Goal: Find contact information: Find contact information

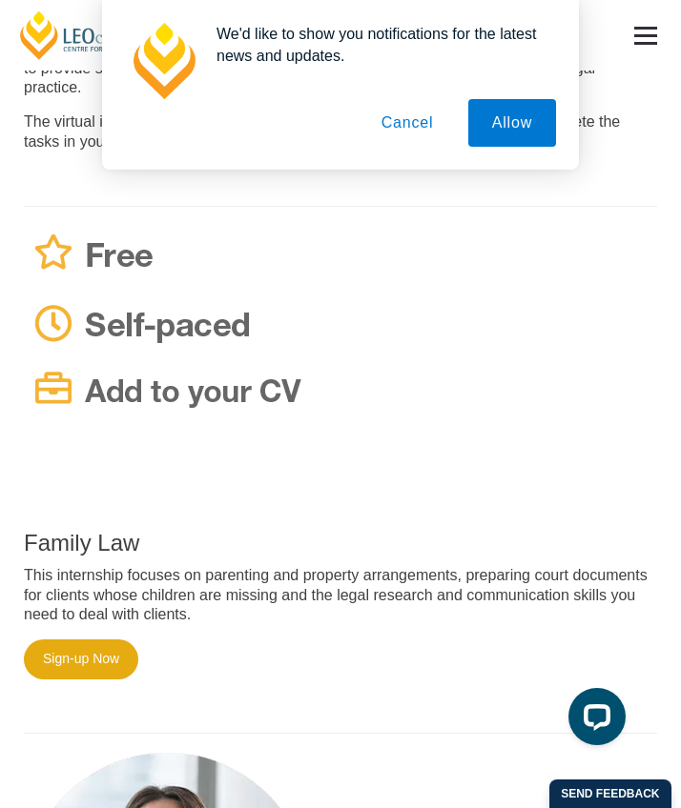
scroll to position [782, 0]
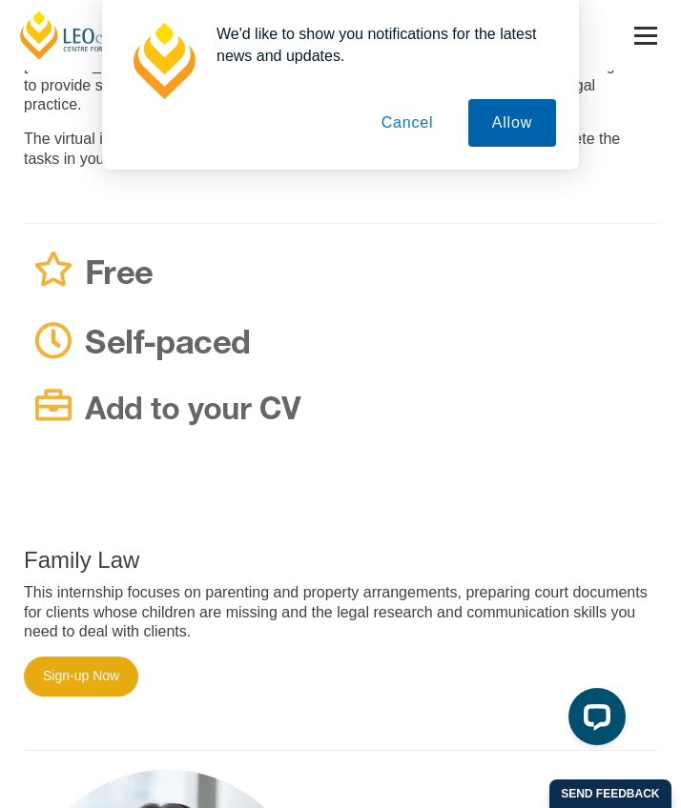
click at [524, 128] on button "Allow" at bounding box center [512, 123] width 88 height 48
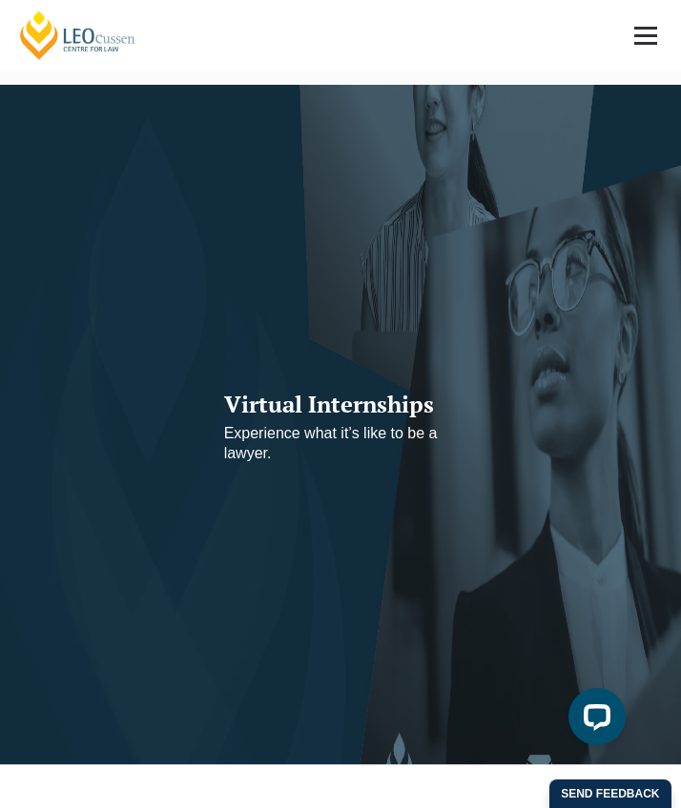
scroll to position [0, 0]
click at [644, 35] on span at bounding box center [645, 35] width 23 height 3
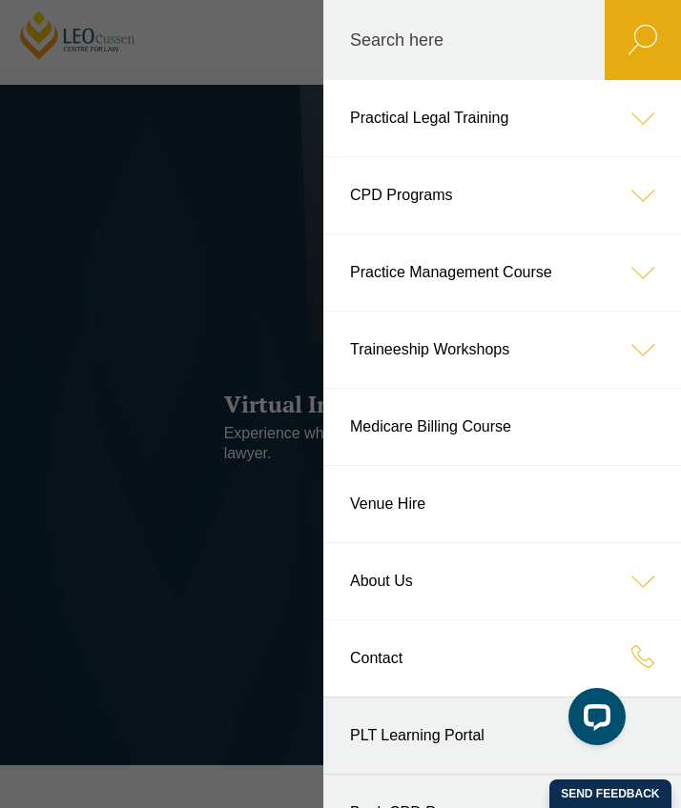
scroll to position [48, 0]
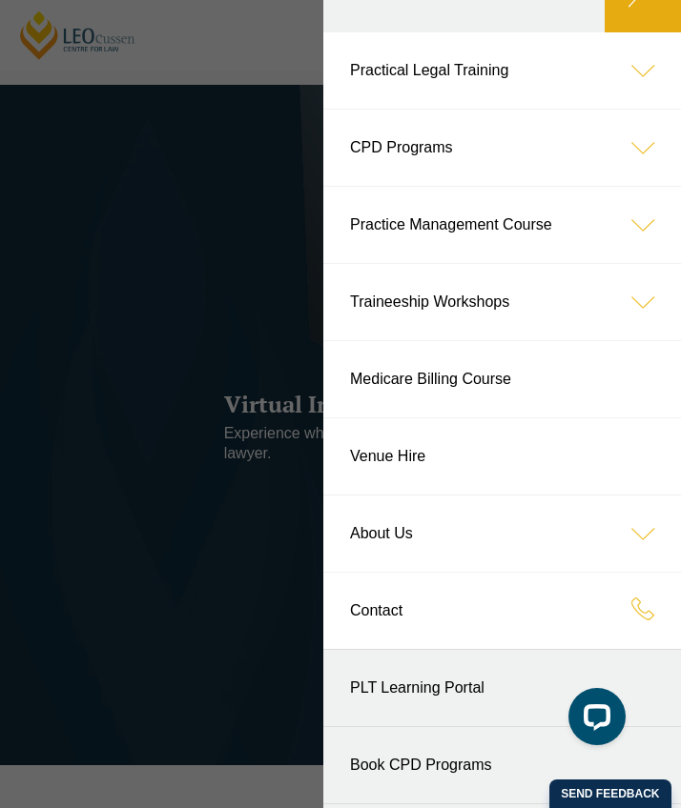
click at [597, 607] on link "Contact" at bounding box center [501, 611] width 357 height 76
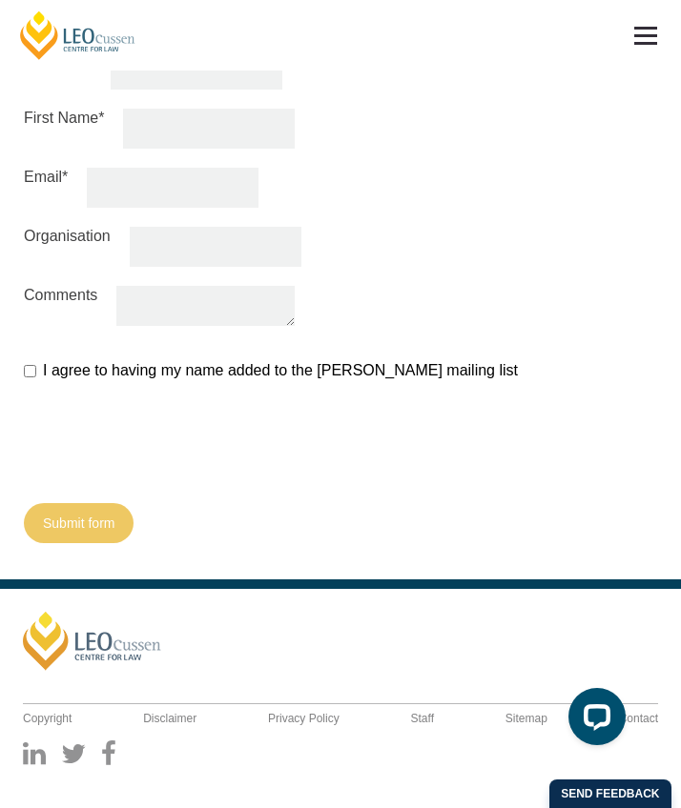
scroll to position [2119, 0]
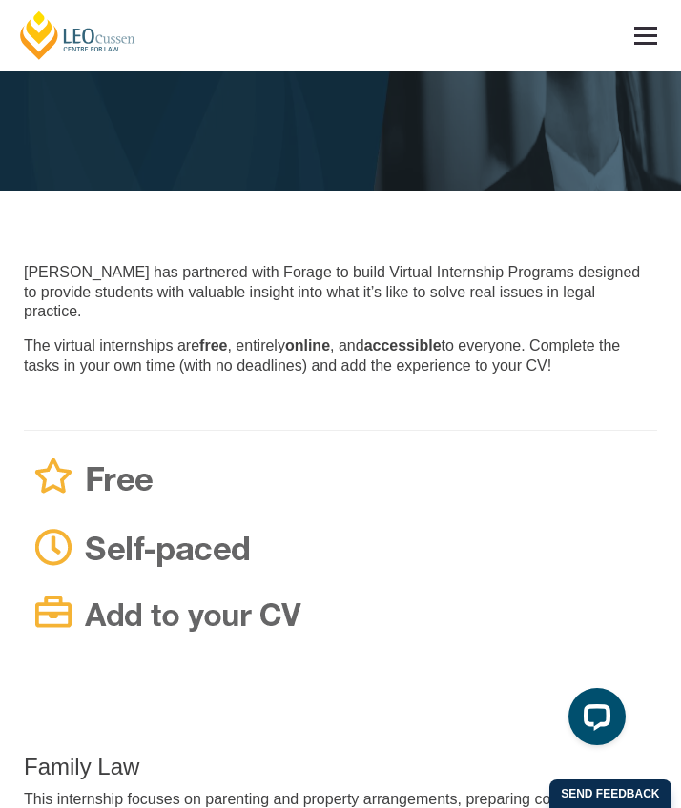
scroll to position [577, 0]
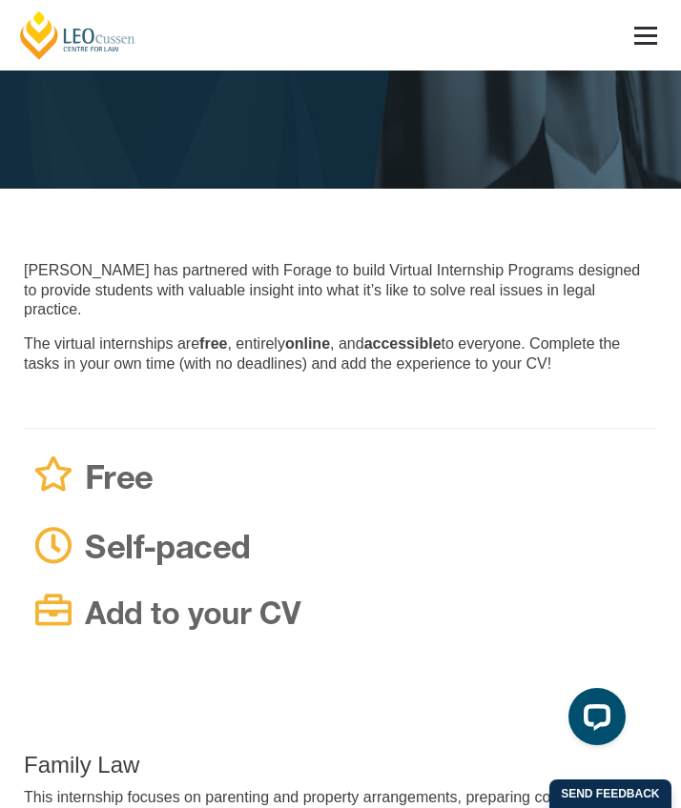
drag, startPoint x: 8, startPoint y: 10, endPoint x: 161, endPoint y: 46, distance: 157.5
click at [161, 46] on header "[PERSON_NAME] Centre for Law Search here Practical Legal Training Our Practical…" at bounding box center [340, 35] width 681 height 71
